Goal: Find specific page/section: Find specific page/section

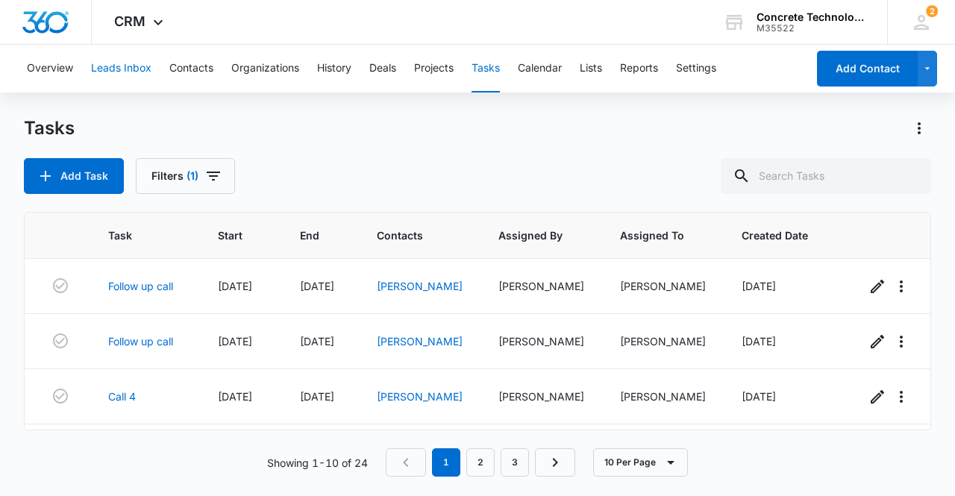
click at [125, 69] on button "Leads Inbox" at bounding box center [121, 69] width 60 height 48
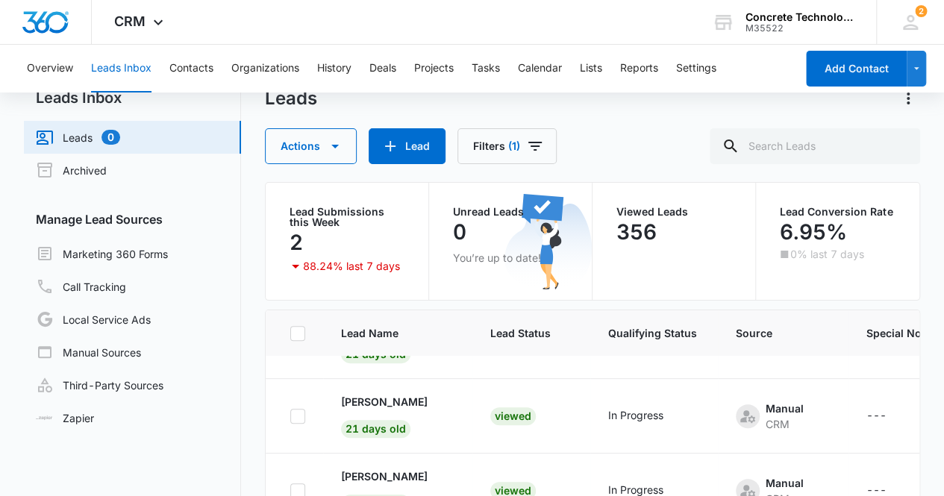
scroll to position [125, 0]
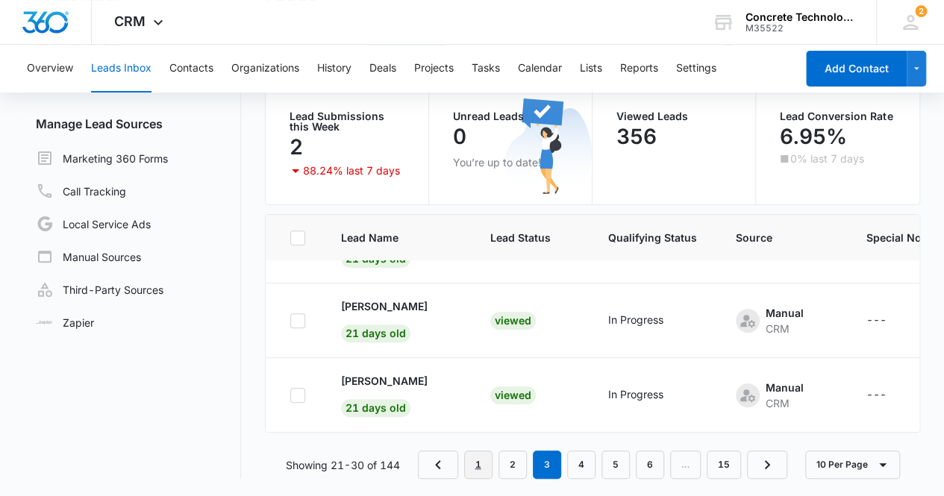
click at [473, 464] on link "1" at bounding box center [478, 465] width 28 height 28
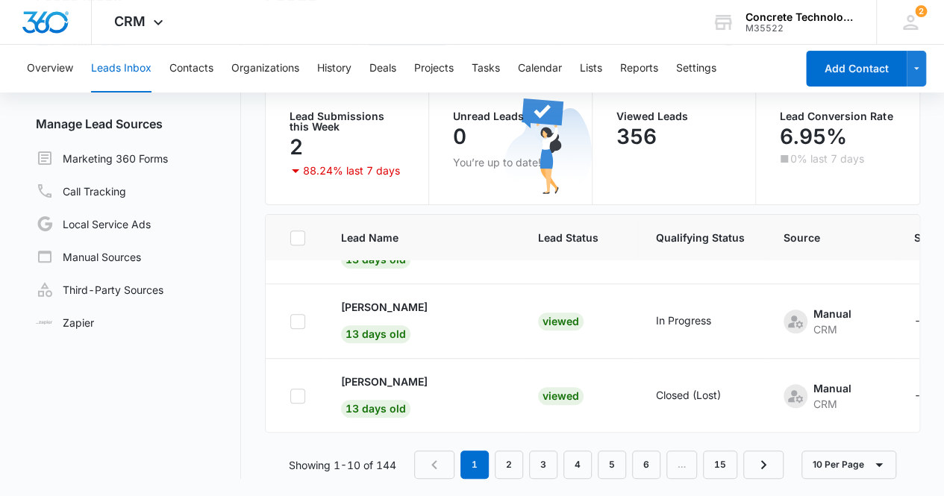
scroll to position [582, 0]
click at [516, 465] on link "2" at bounding box center [509, 465] width 28 height 28
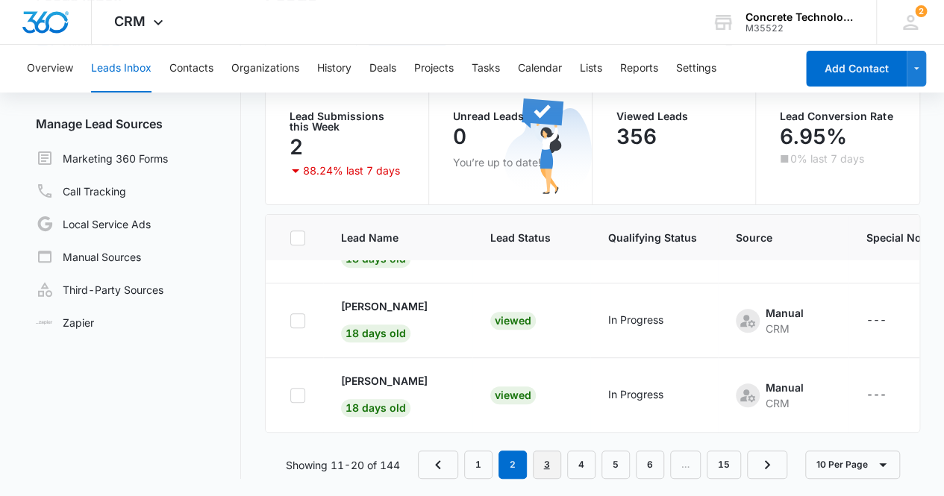
click at [552, 464] on link "3" at bounding box center [547, 465] width 28 height 28
click at [588, 465] on link "4" at bounding box center [581, 465] width 28 height 28
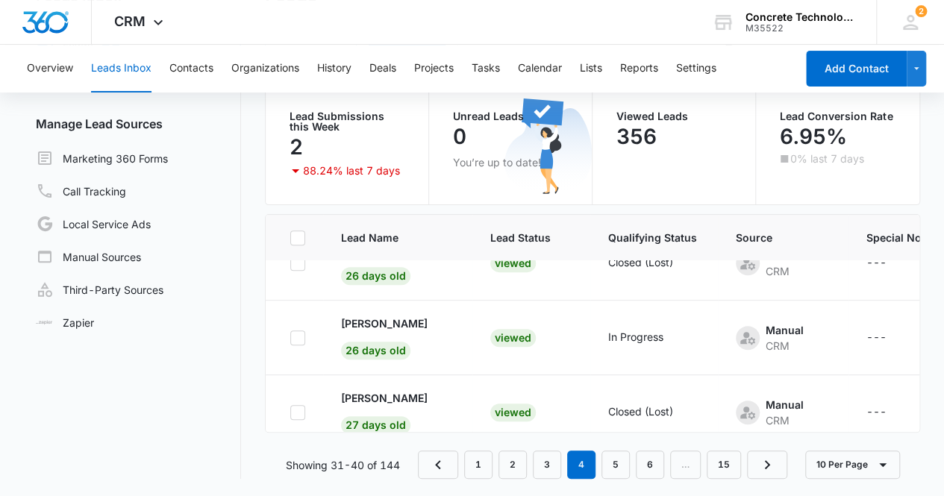
scroll to position [417, 0]
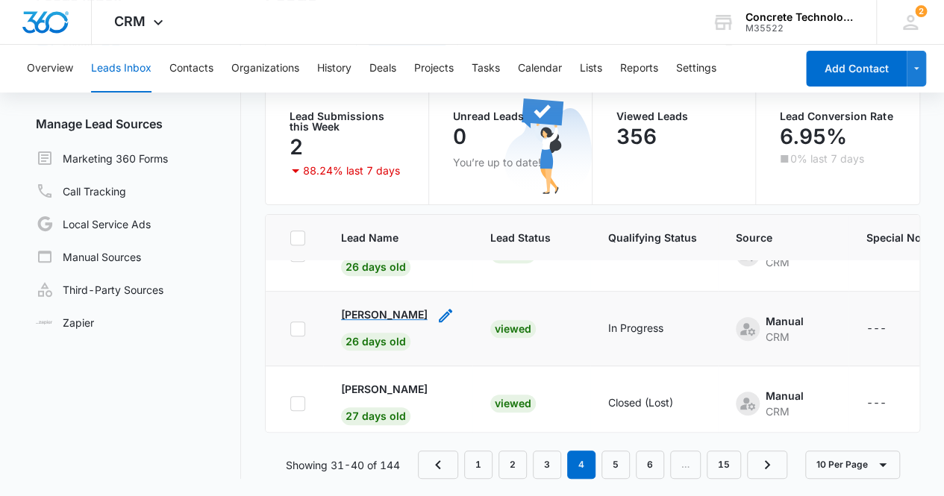
click at [372, 313] on p "[PERSON_NAME]" at bounding box center [384, 315] width 87 height 16
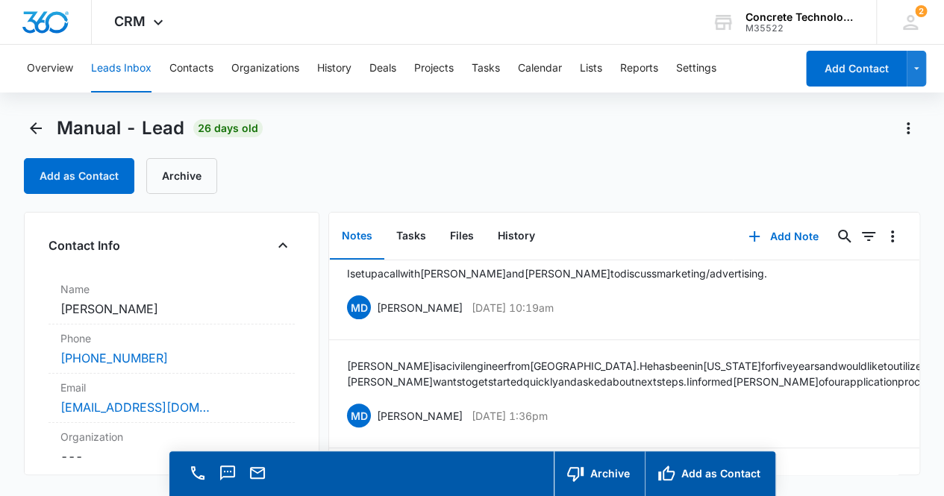
scroll to position [218, 0]
